Goal: Check status: Check status

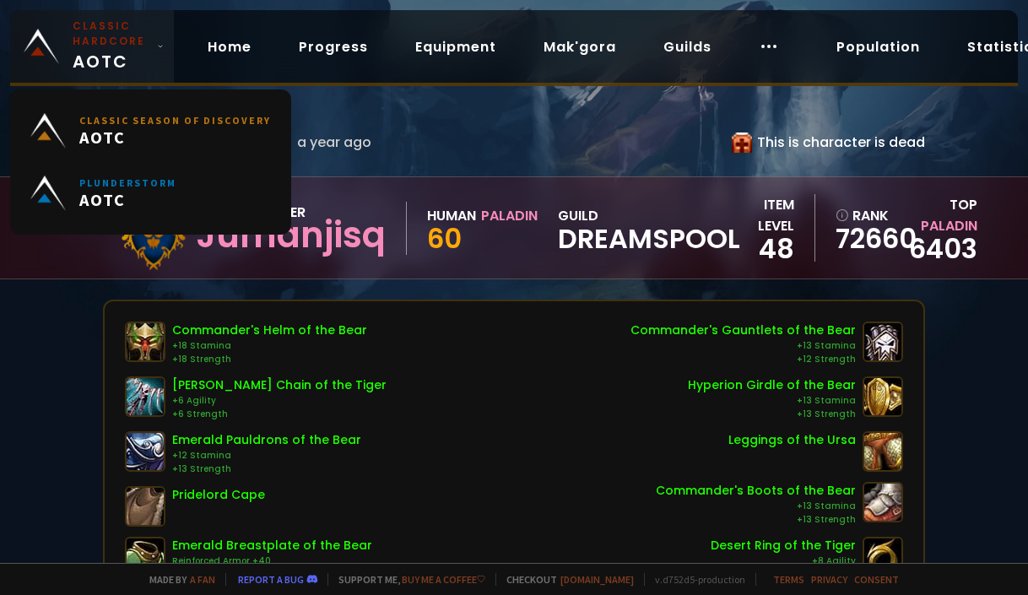
click at [92, 43] on small "Classic Hardcore" at bounding box center [112, 34] width 78 height 30
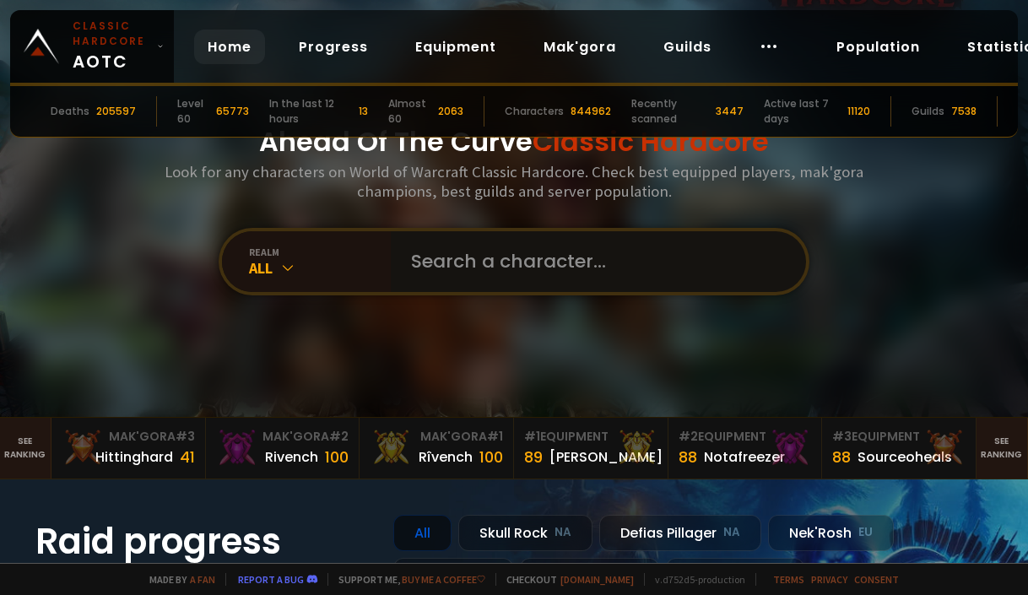
click at [480, 265] on input "text" at bounding box center [593, 261] width 385 height 61
type input "kalthas"
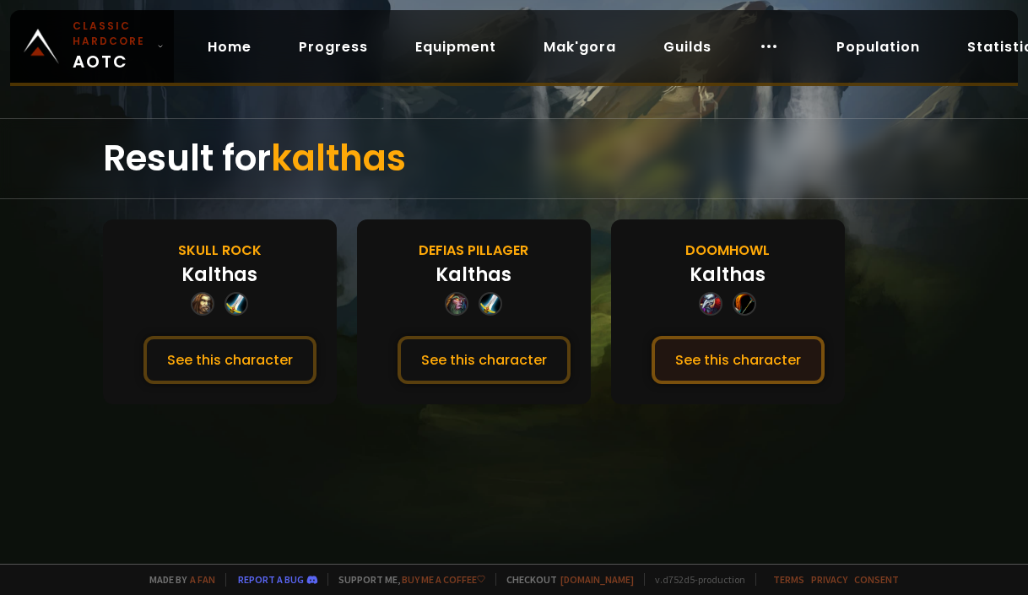
click at [745, 360] on button "See this character" at bounding box center [738, 360] width 173 height 48
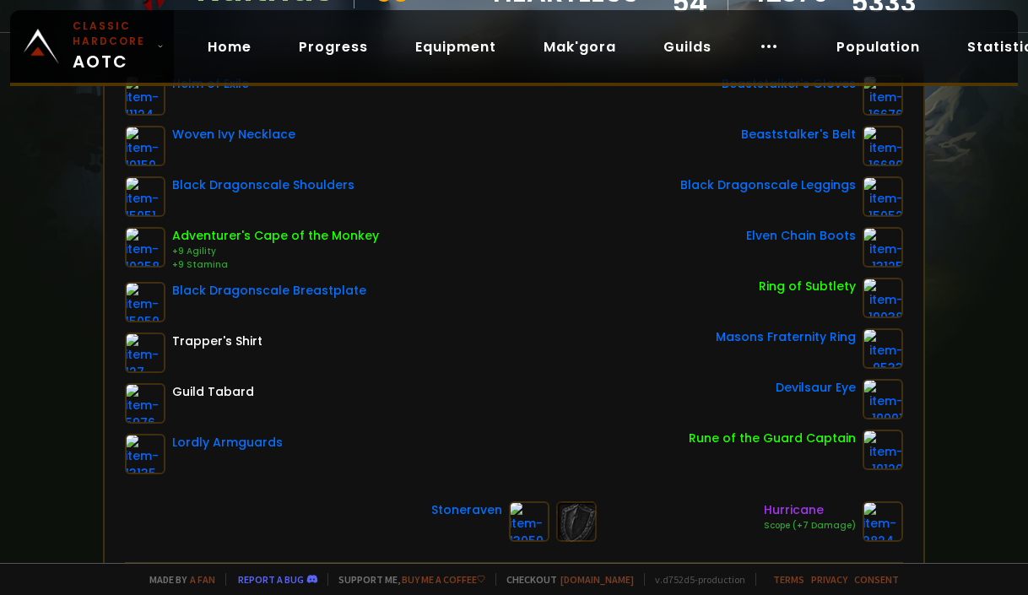
scroll to position [253, 0]
